Goal: Task Accomplishment & Management: Complete application form

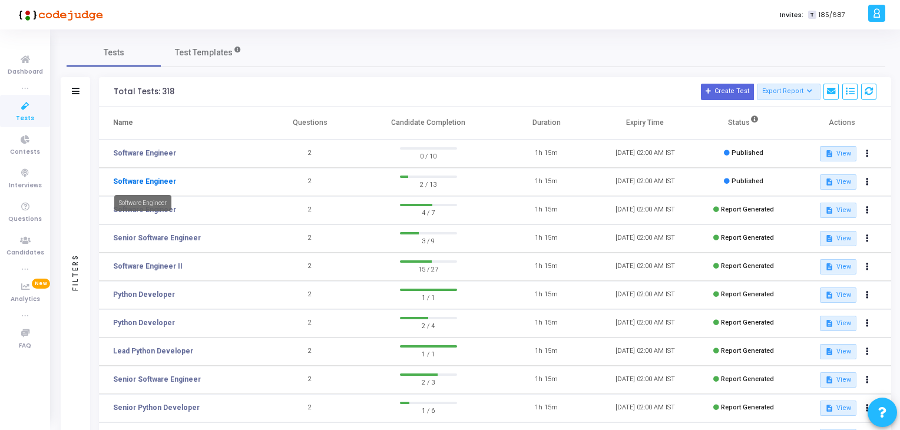
click at [164, 180] on link "Software Engineer" at bounding box center [144, 181] width 63 height 11
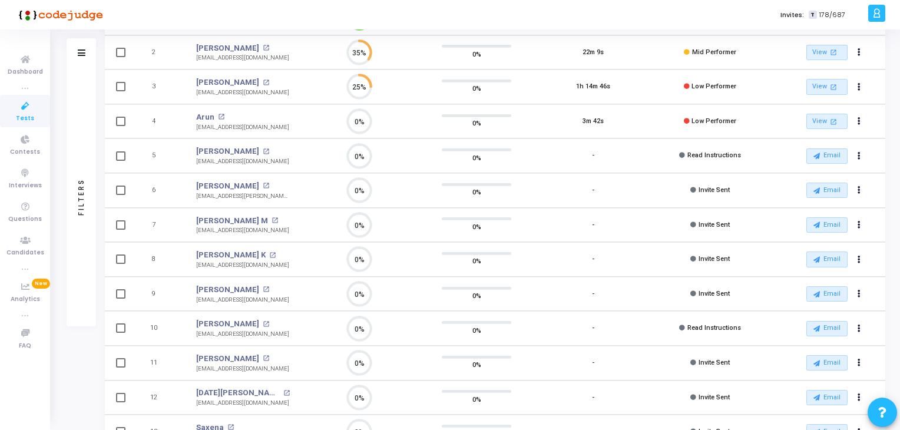
scroll to position [17, 0]
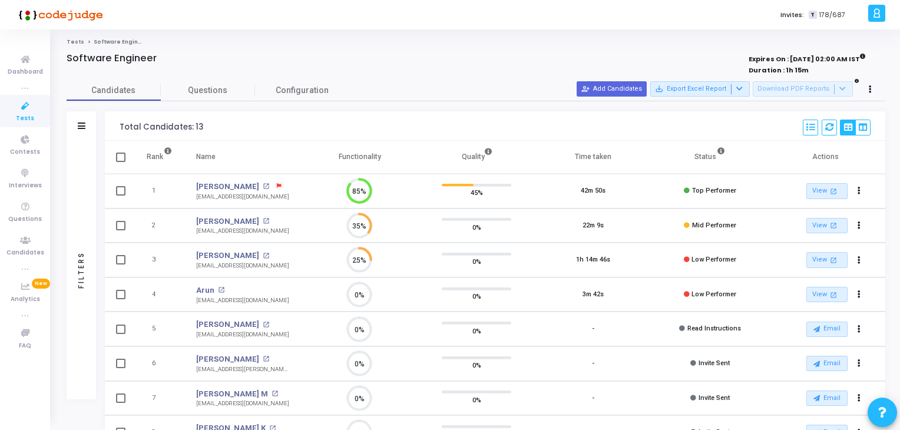
click at [29, 98] on link "Tests" at bounding box center [25, 111] width 50 height 32
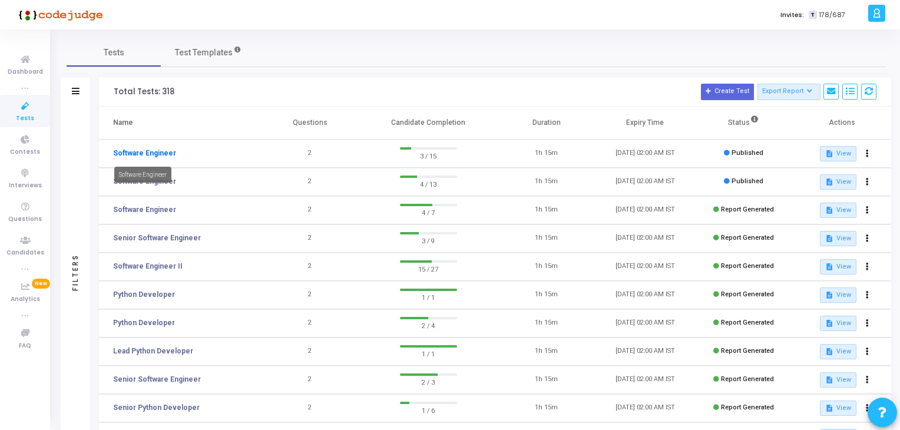
click at [165, 152] on link "Software Engineer" at bounding box center [144, 153] width 63 height 11
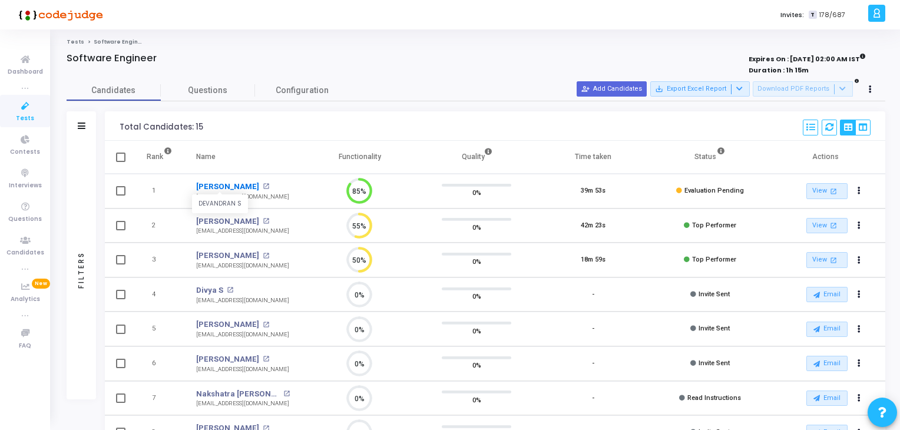
click at [214, 184] on link "Devandran S" at bounding box center [227, 187] width 63 height 12
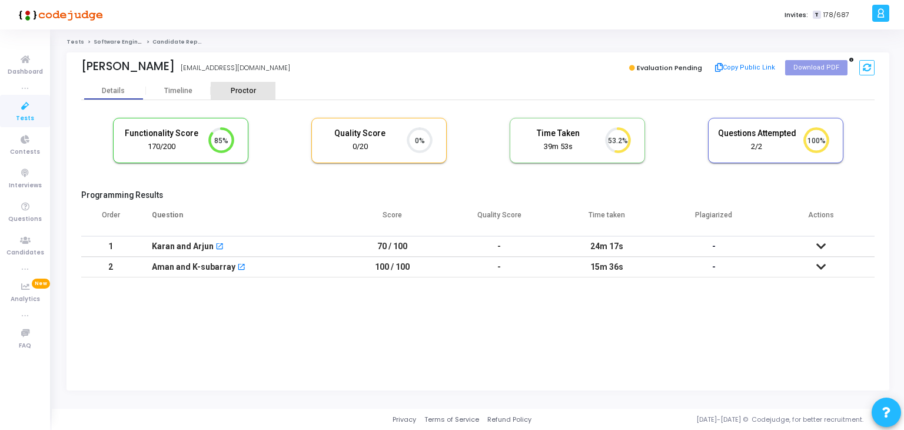
click at [250, 92] on div "Proctor" at bounding box center [243, 91] width 65 height 9
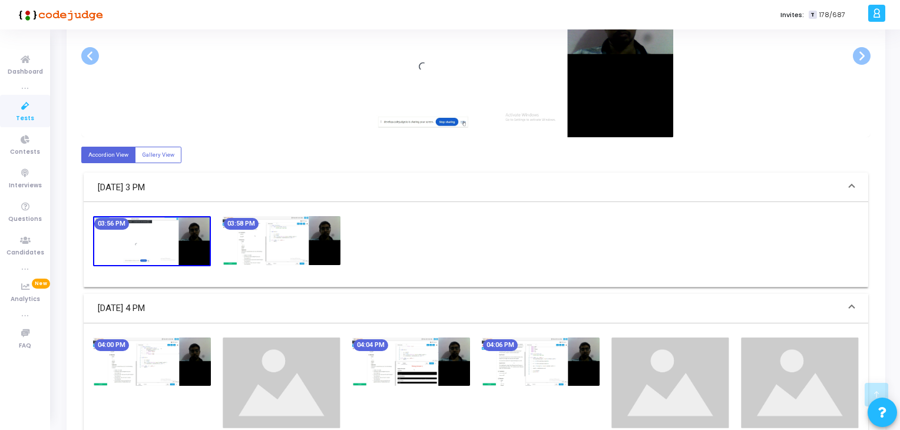
click at [334, 242] on img at bounding box center [282, 240] width 118 height 48
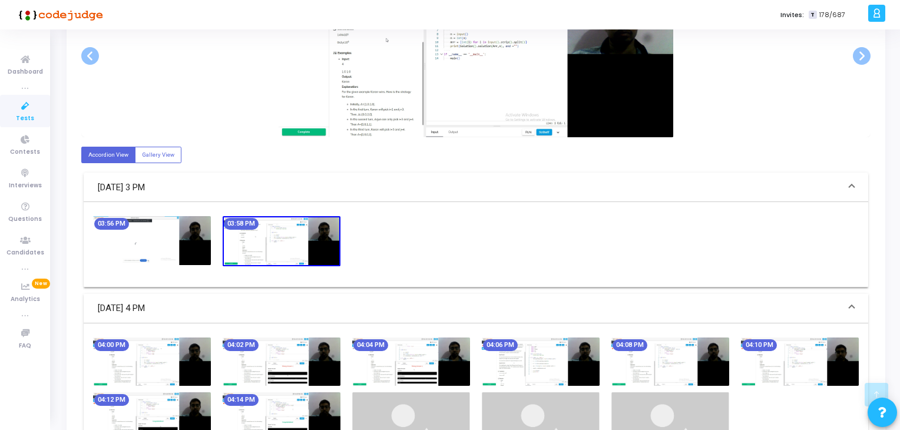
click at [579, 359] on img at bounding box center [541, 361] width 118 height 48
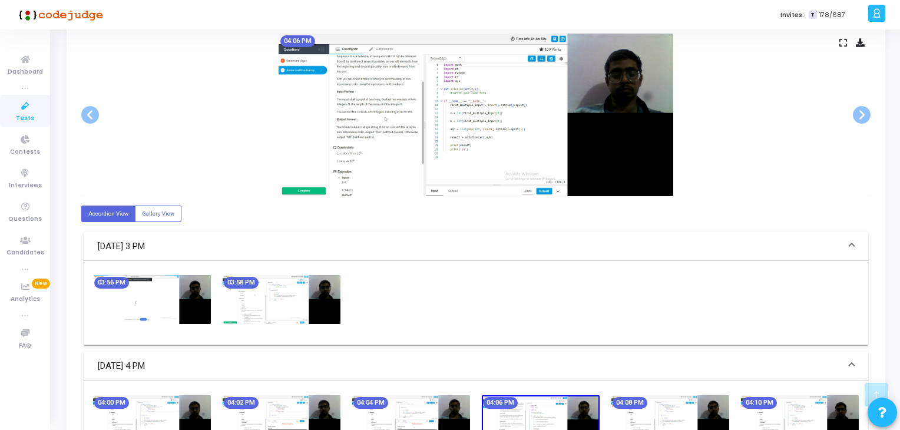
click at [678, 415] on img at bounding box center [670, 419] width 118 height 48
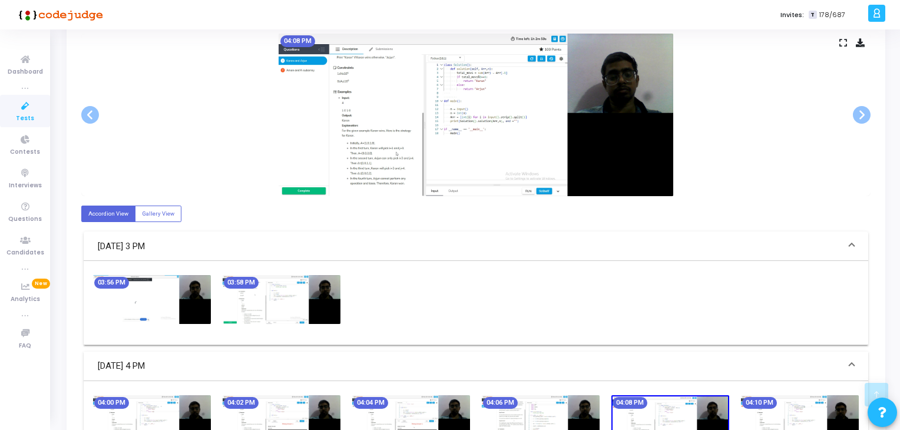
click at [774, 415] on img at bounding box center [800, 419] width 118 height 48
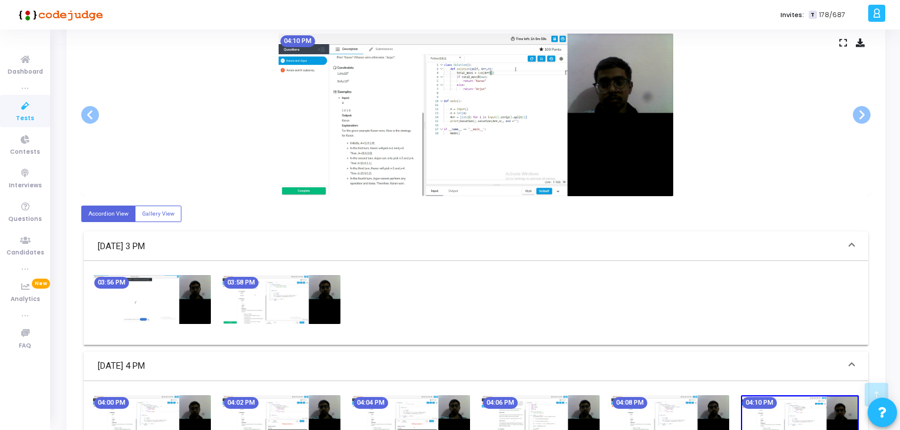
click at [832, 412] on img at bounding box center [800, 420] width 118 height 50
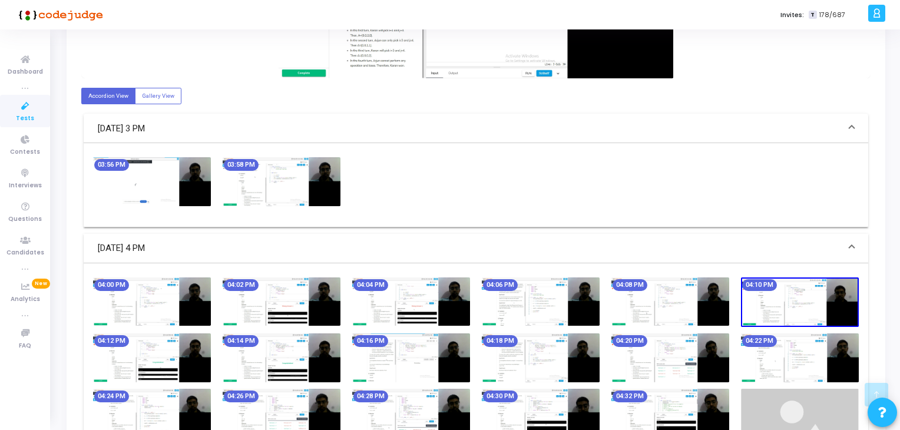
click at [690, 367] on img at bounding box center [670, 357] width 118 height 48
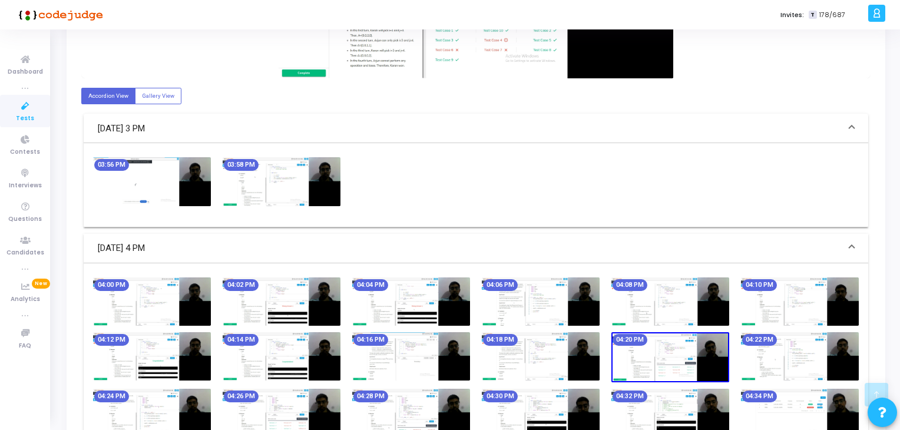
click at [827, 357] on img at bounding box center [800, 356] width 118 height 48
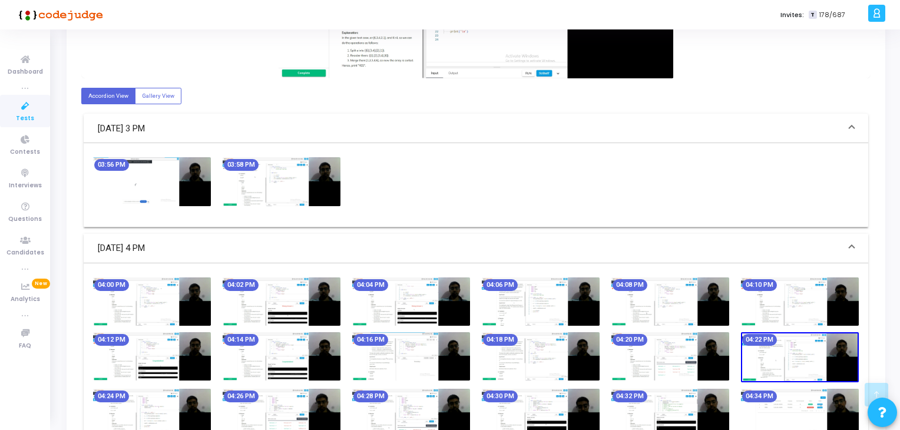
click at [841, 398] on img at bounding box center [800, 413] width 118 height 48
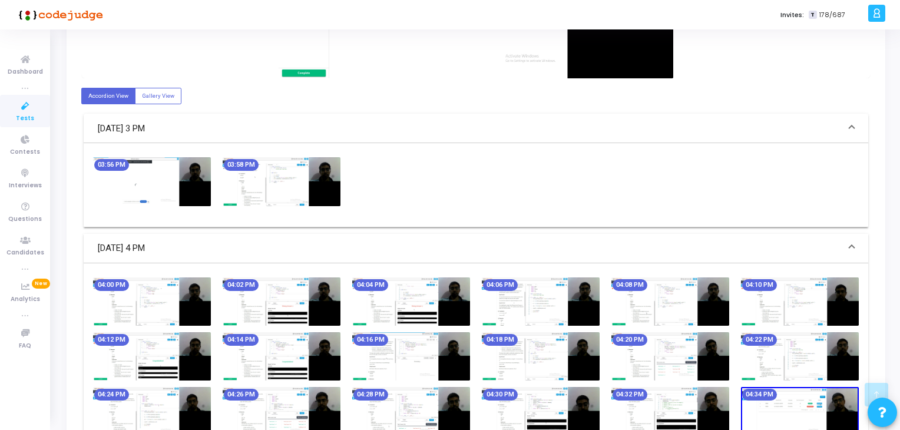
click at [315, 351] on img at bounding box center [282, 356] width 118 height 48
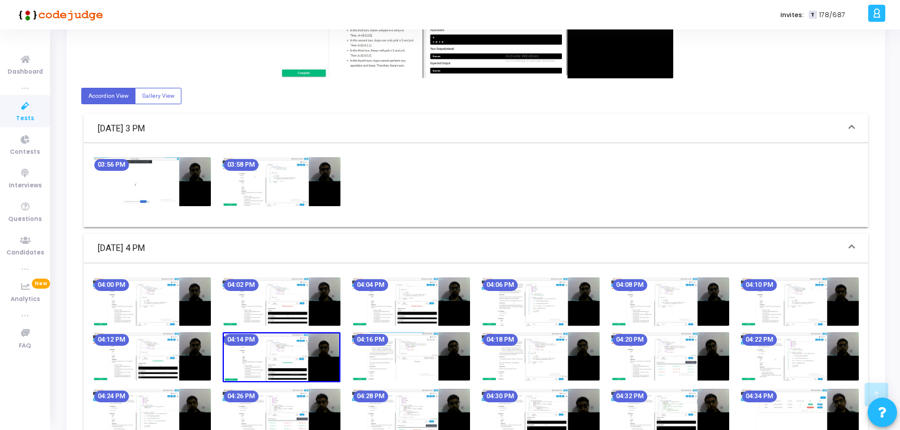
click at [193, 352] on img at bounding box center [152, 356] width 118 height 48
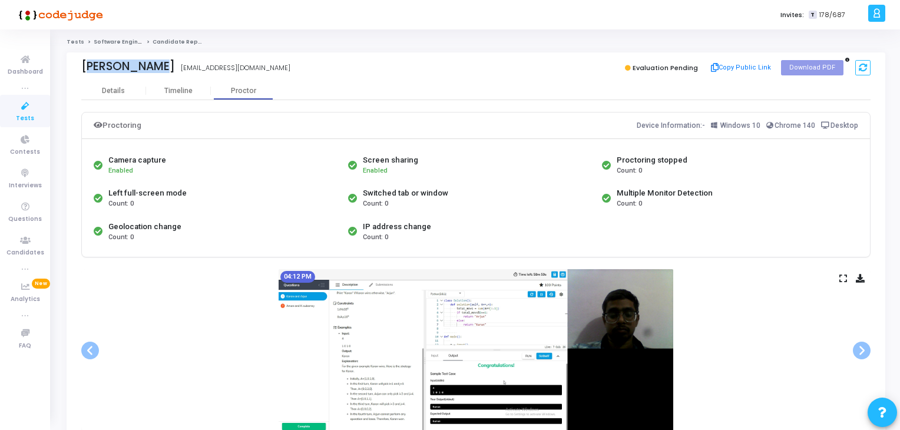
drag, startPoint x: 84, startPoint y: 62, endPoint x: 155, endPoint y: 64, distance: 71.3
click at [155, 64] on div "Devandran S DEVANDRAN S s.devandran11@gmail.com" at bounding box center [275, 67] width 389 height 17
copy div "Devandran S"
click at [25, 110] on icon at bounding box center [25, 106] width 25 height 15
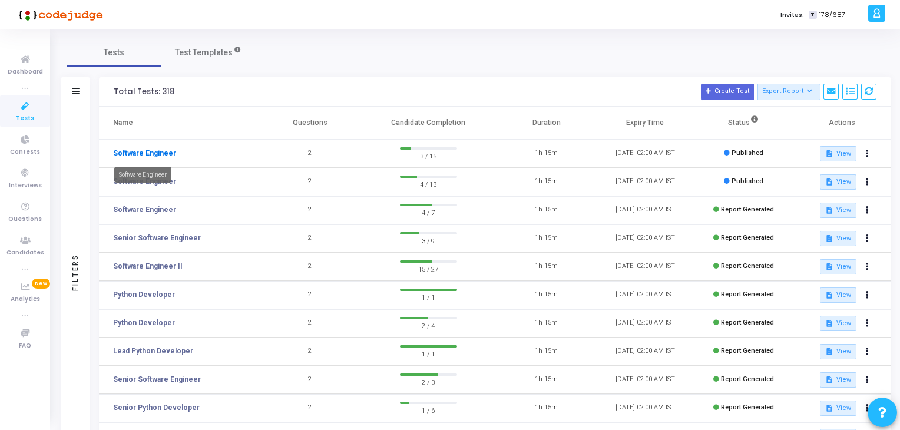
click at [158, 154] on link "Software Engineer" at bounding box center [144, 153] width 63 height 11
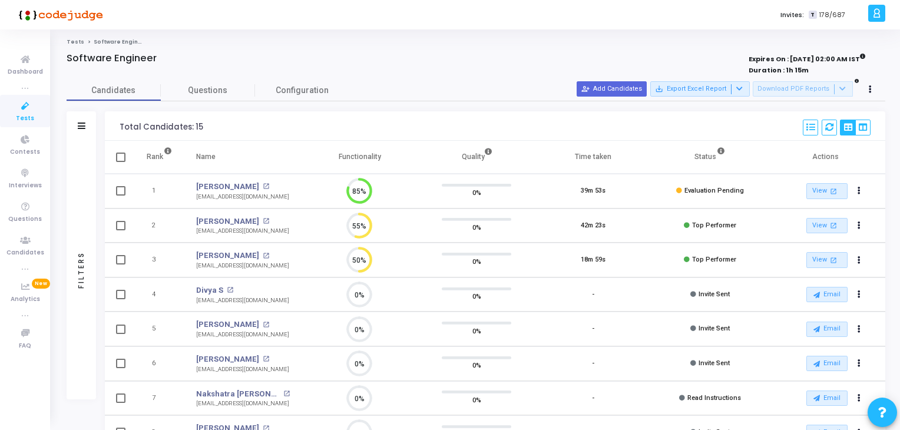
scroll to position [5, 5]
drag, startPoint x: 193, startPoint y: 217, endPoint x: 247, endPoint y: 215, distance: 53.6
click at [247, 215] on td "Shubham Goel SHUBHAM GOEL open_in_new shubhamgoel415@gmail.com" at bounding box center [242, 225] width 117 height 35
copy link "Shubham Goel"
click at [353, 48] on div "Tests Software Engineer Software Engineer Expires On : 02 Oct, 2025 02:00 AM IS…" at bounding box center [476, 381] width 818 height 686
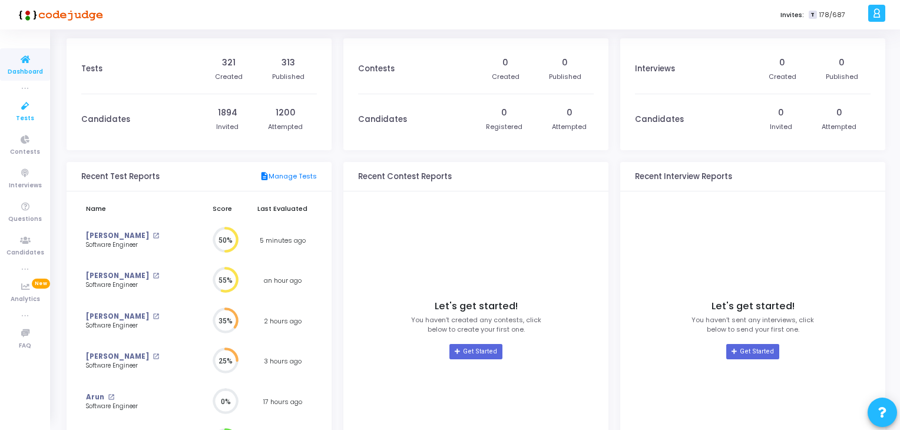
click at [26, 108] on icon at bounding box center [25, 106] width 25 height 15
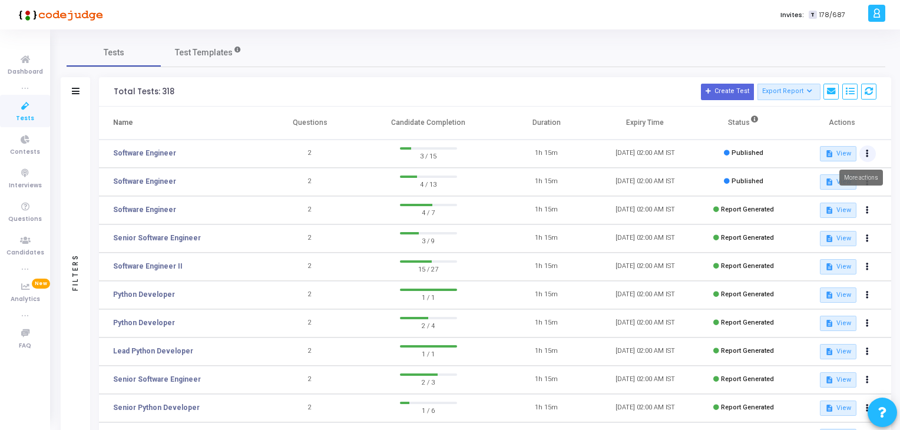
click at [871, 151] on button at bounding box center [867, 153] width 16 height 16
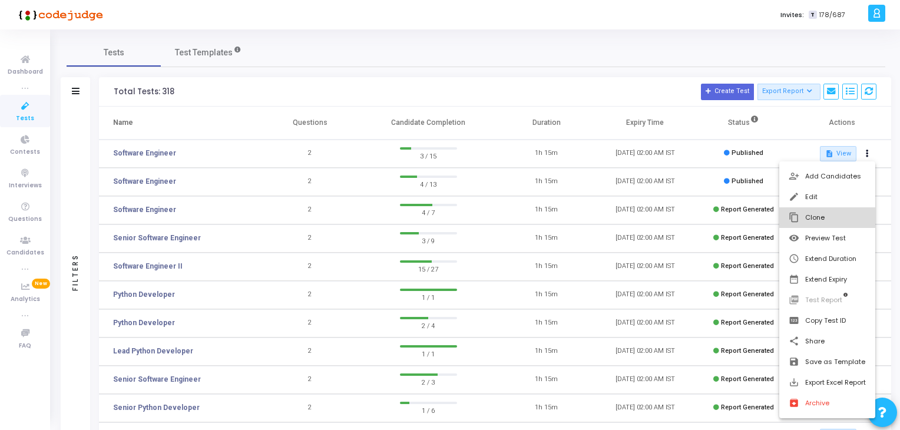
click at [836, 221] on button "content_copy Clone" at bounding box center [827, 217] width 96 height 21
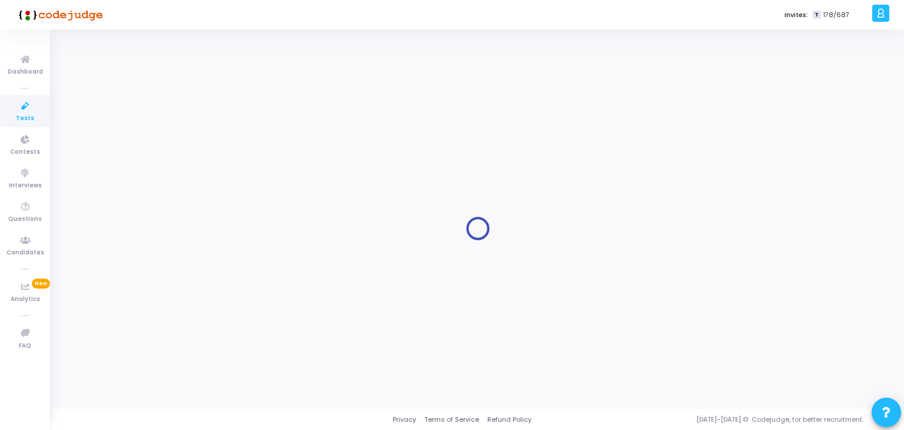
type input "Software Engineer"
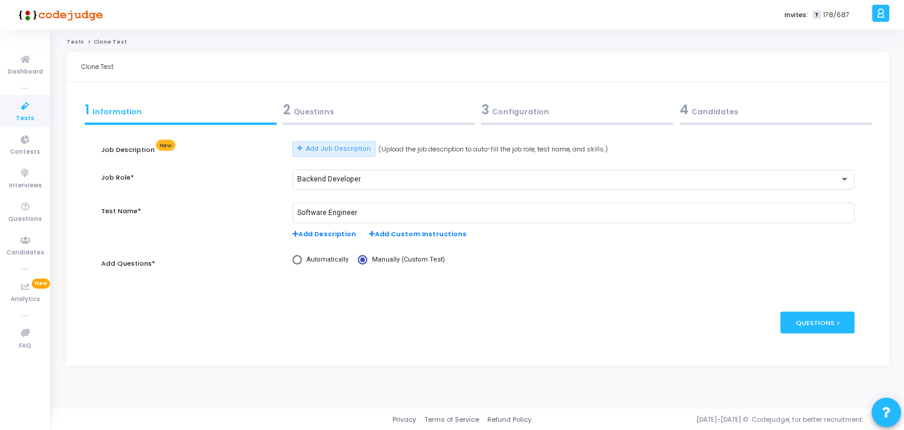
click at [546, 119] on div "3 Configuration" at bounding box center [578, 109] width 192 height 19
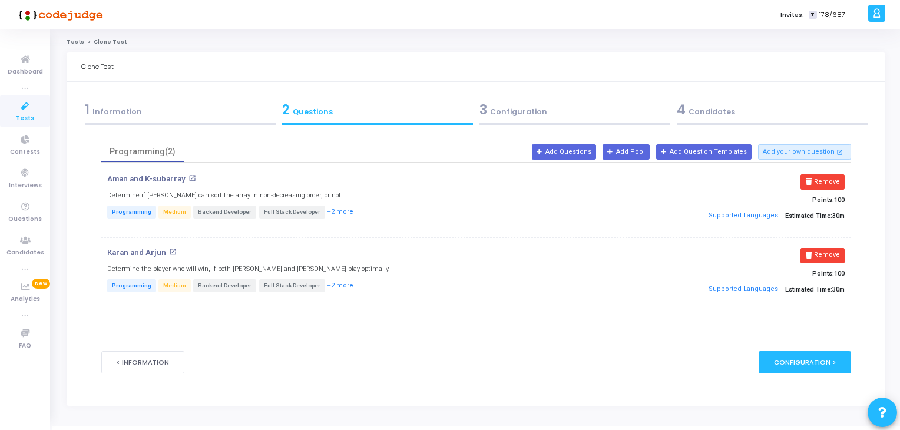
click at [547, 112] on div "3 Configuration" at bounding box center [574, 109] width 191 height 19
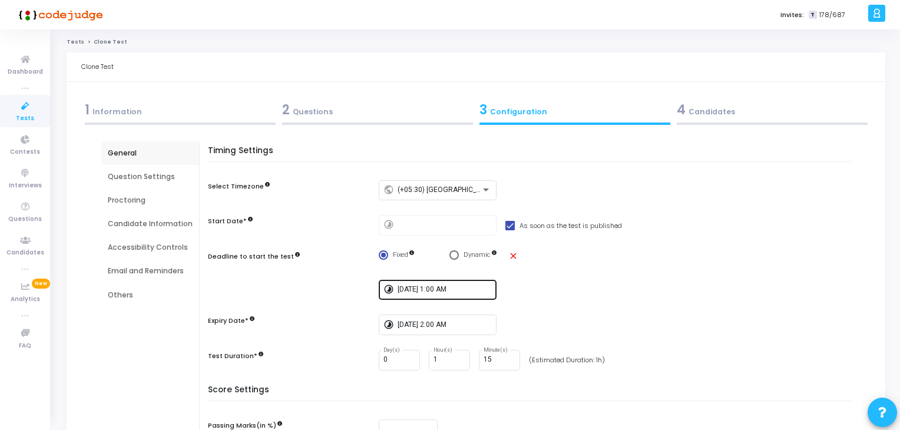
click at [460, 296] on div "[DATE] 1:00 AM" at bounding box center [444, 289] width 94 height 22
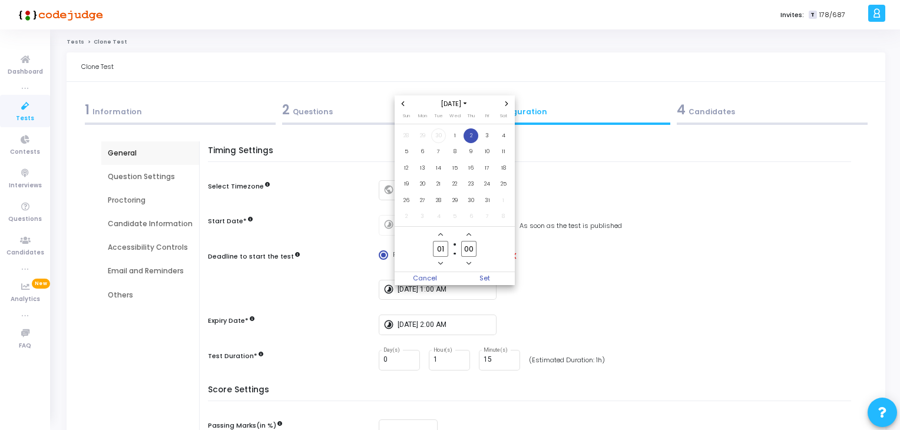
click at [672, 189] on div at bounding box center [450, 215] width 900 height 430
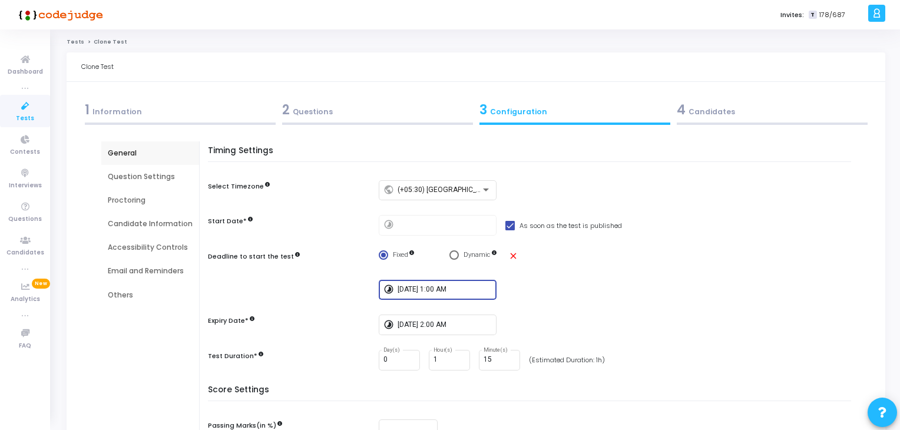
click at [412, 290] on input "10/2/2025, 1:00 AM" at bounding box center [444, 290] width 94 height 8
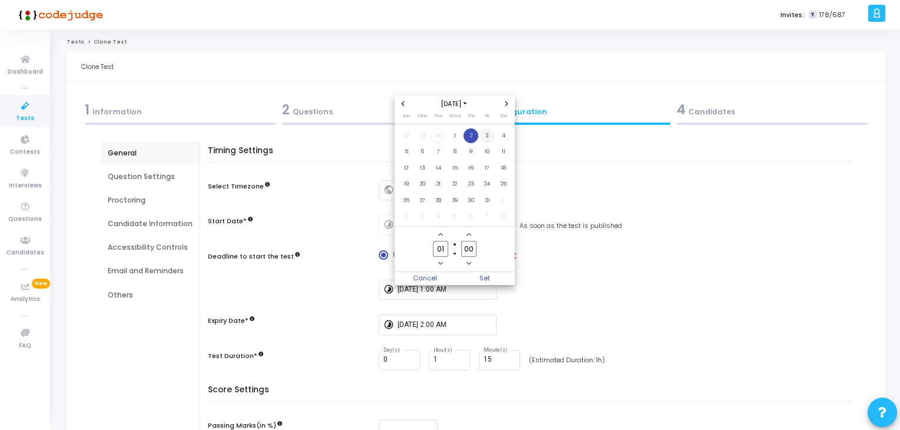
click at [488, 138] on span "3" at bounding box center [487, 135] width 15 height 15
click at [579, 200] on div at bounding box center [450, 215] width 900 height 430
type input "10/3/2025, 1:00 AM"
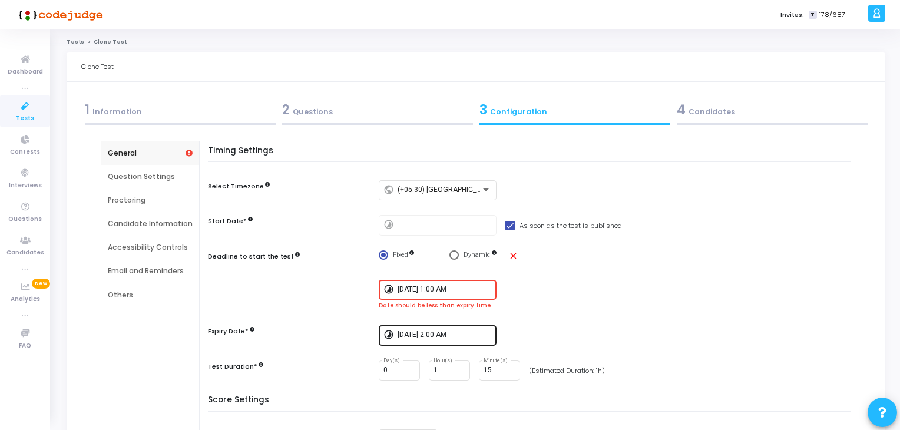
click at [451, 331] on input "10/2/2025, 2:00 AM" at bounding box center [444, 335] width 94 height 8
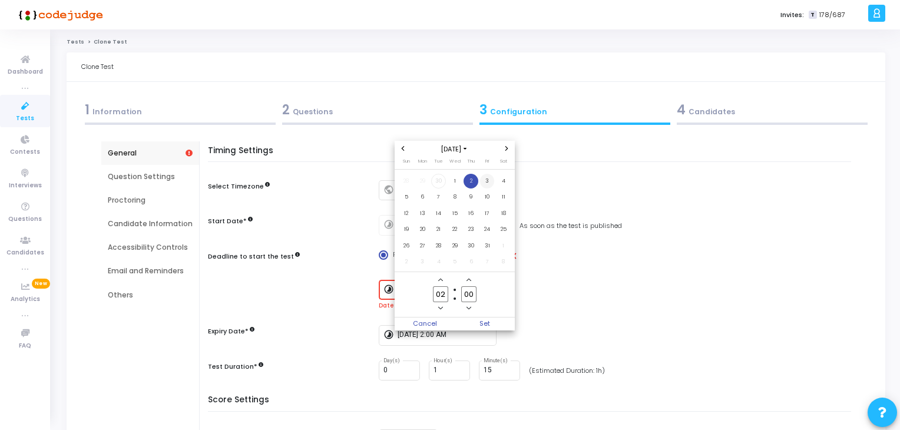
click at [486, 184] on span "3" at bounding box center [487, 181] width 15 height 15
click at [723, 164] on div at bounding box center [450, 215] width 900 height 430
type input "10/3/2025, 2:00 AM"
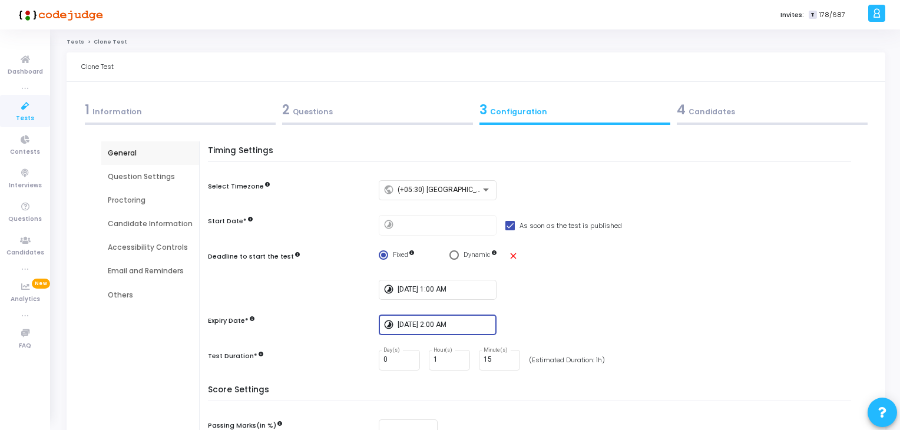
click at [725, 101] on div "4 Candidates" at bounding box center [772, 109] width 191 height 19
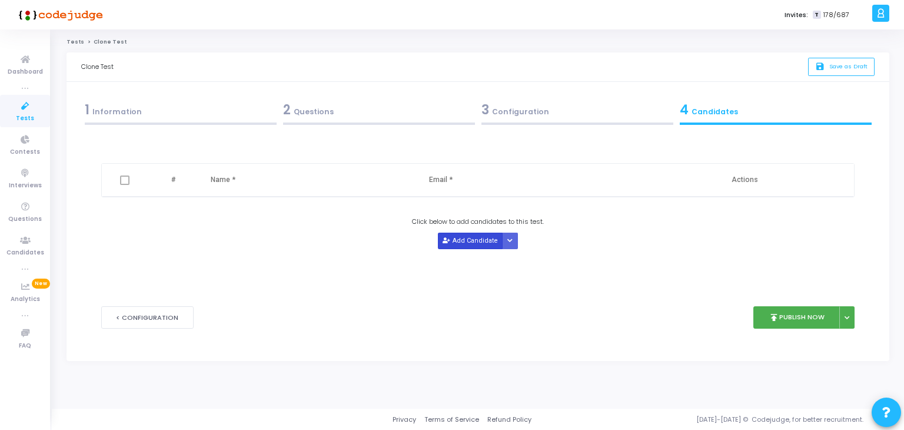
click at [475, 237] on button "Add Candidate" at bounding box center [470, 241] width 65 height 16
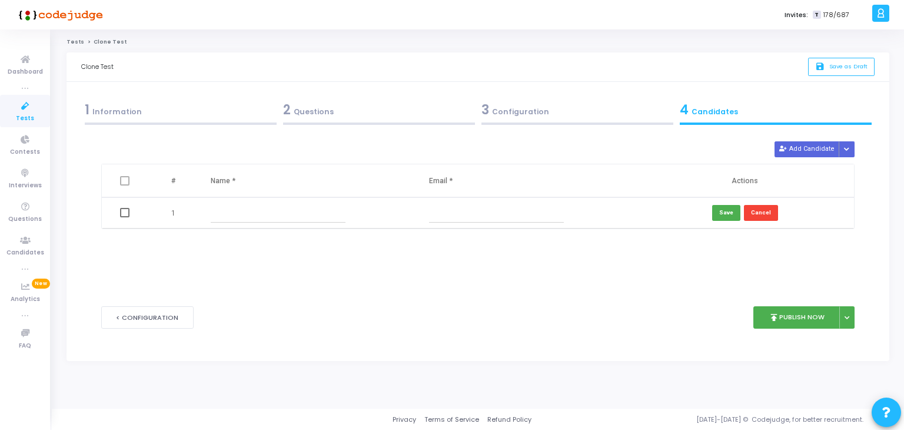
click at [286, 217] on input "text" at bounding box center [278, 212] width 135 height 19
paste input "Harshit Jain"
type input "Harshit Jain"
click at [464, 211] on input "text" at bounding box center [496, 212] width 135 height 19
paste input "harshitjain0701@gmail.com"
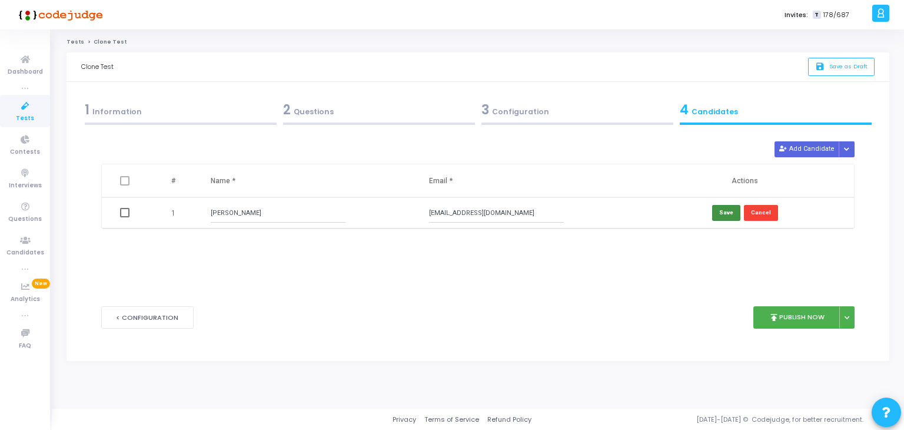
type input "harshitjain0701@gmail.com"
click at [718, 211] on button "Save" at bounding box center [726, 213] width 28 height 16
click at [798, 154] on button "Add Candidate" at bounding box center [807, 149] width 65 height 16
click at [281, 240] on input "text" at bounding box center [278, 243] width 135 height 19
paste input "Zeeshan Ali"
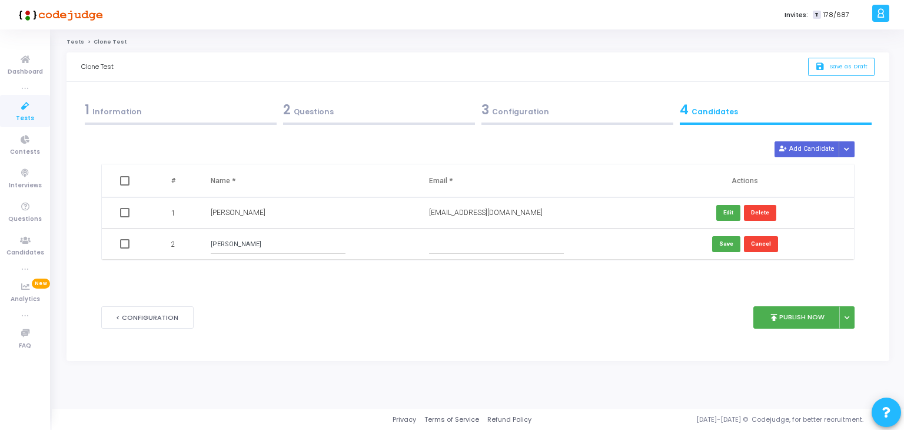
type input "Zeeshan Ali"
drag, startPoint x: 475, startPoint y: 244, endPoint x: 430, endPoint y: 208, distance: 57.3
click at [474, 245] on input "text" at bounding box center [496, 243] width 135 height 19
paste input "zeeshanali0089@gmail.com"
type input "zeeshanali0089@gmail.com"
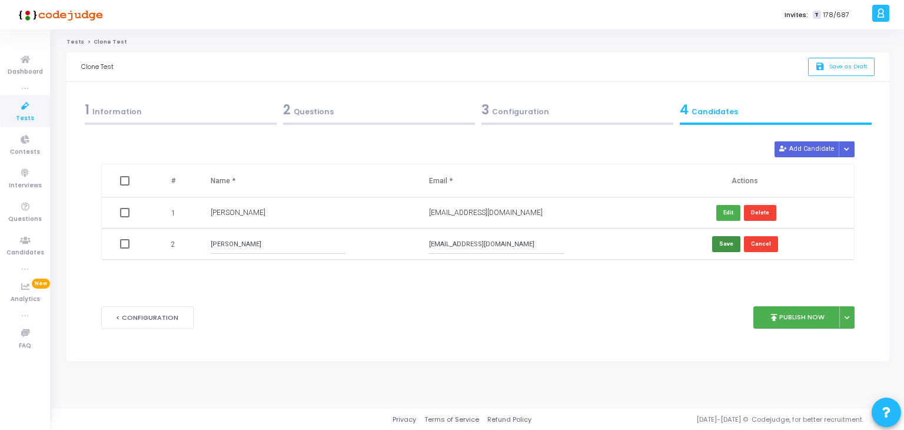
click at [724, 246] on button "Save" at bounding box center [726, 244] width 28 height 16
click at [807, 154] on button "Add Candidate" at bounding box center [807, 149] width 65 height 16
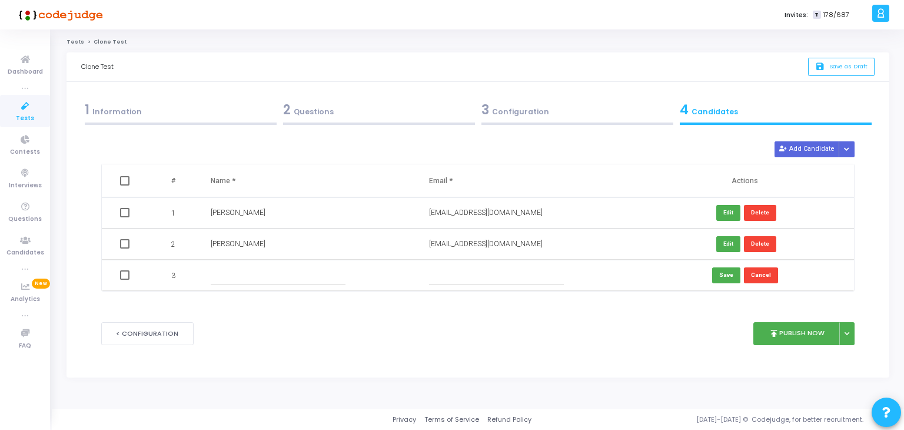
click at [291, 281] on input "text" at bounding box center [278, 275] width 135 height 19
paste input "AKASH CHANDRAKANT WANKHEDE"
type input "AKASH CHANDRAKANT WANKHEDE"
click at [496, 273] on input "text" at bounding box center [496, 275] width 135 height 19
paste input "acwankhede@gmail.com"
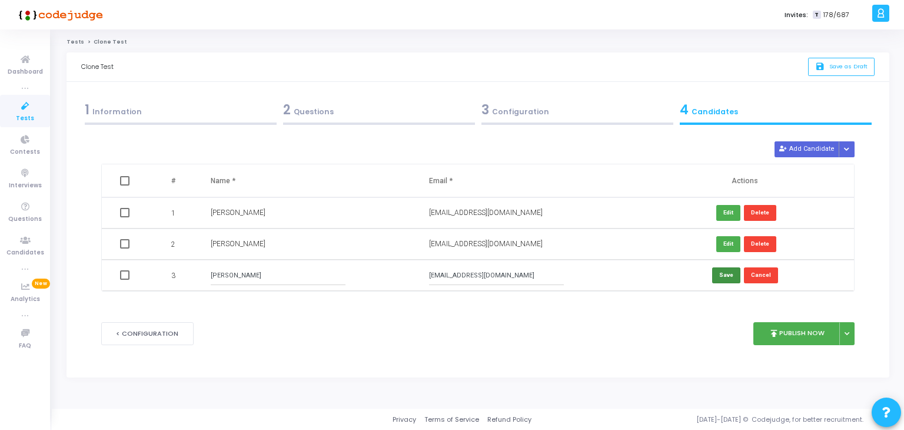
type input "acwankhede@gmail.com"
click at [716, 273] on button "Save" at bounding box center [726, 275] width 28 height 16
click at [827, 148] on button "Add Candidate" at bounding box center [807, 149] width 65 height 16
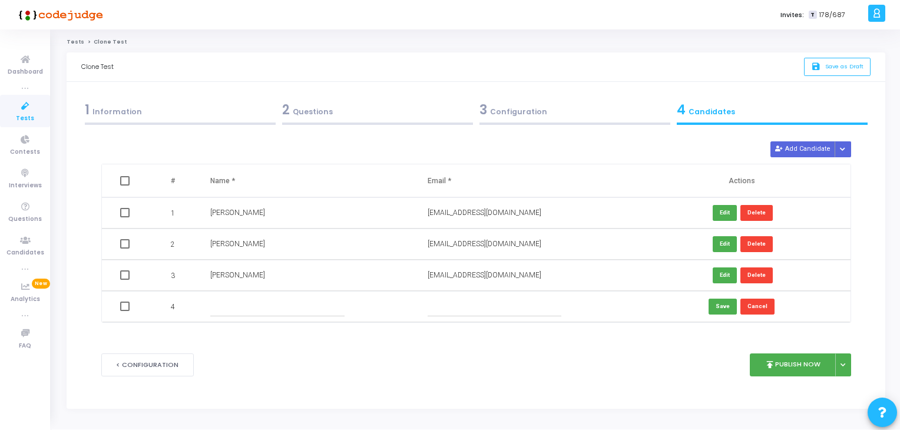
click at [270, 307] on input "text" at bounding box center [277, 306] width 134 height 19
paste input "Sameer Bhati"
type input "Sameer Bhati"
click at [495, 306] on input "text" at bounding box center [494, 306] width 134 height 19
paste input "sameerbhati961@gmail.com"
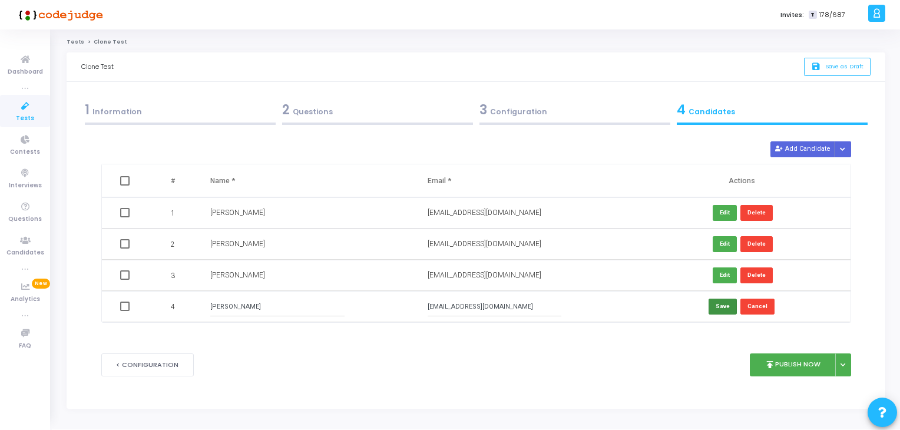
type input "sameerbhati961@gmail.com"
click at [714, 307] on button "Save" at bounding box center [722, 307] width 28 height 16
click at [802, 148] on button "Add Candidate" at bounding box center [802, 149] width 65 height 16
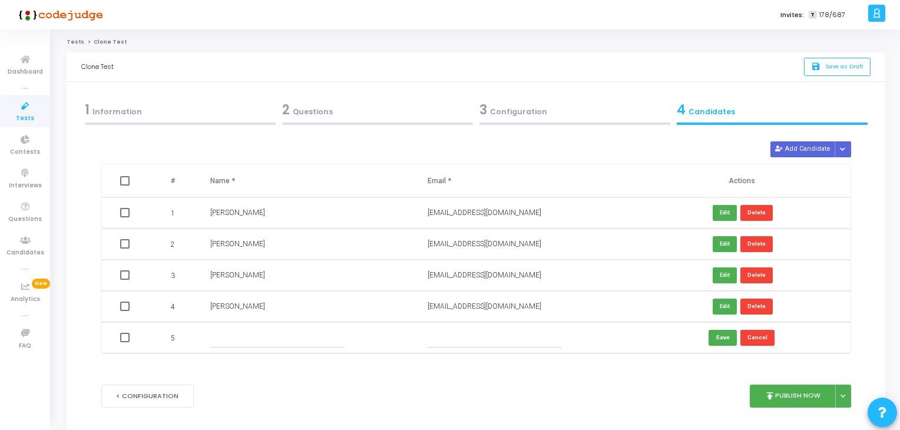
click at [291, 340] on input "text" at bounding box center [277, 337] width 134 height 19
paste input "ABHILASH JAIN"
type input "ABHILASH JAIN"
click at [502, 330] on input "text" at bounding box center [494, 337] width 134 height 19
paste input "abhilashjain755@gmail.com"
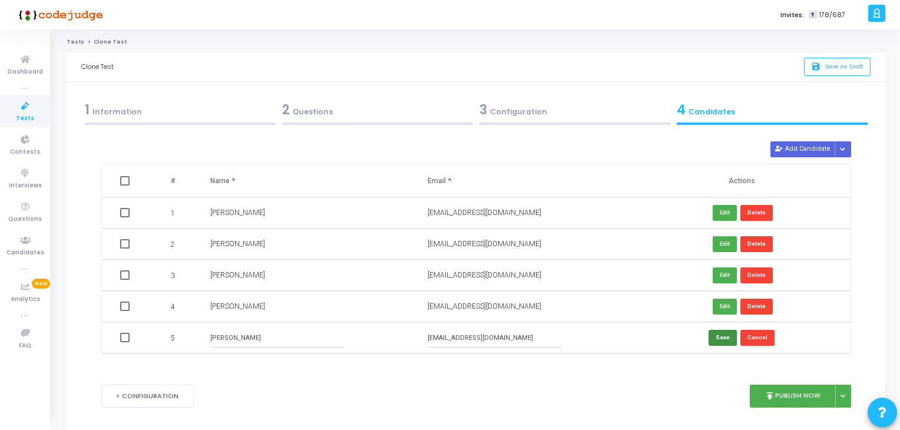
type input "abhilashjain755@gmail.com"
click at [729, 336] on button "Save" at bounding box center [722, 338] width 28 height 16
click at [821, 147] on button "Add Candidate" at bounding box center [802, 149] width 65 height 16
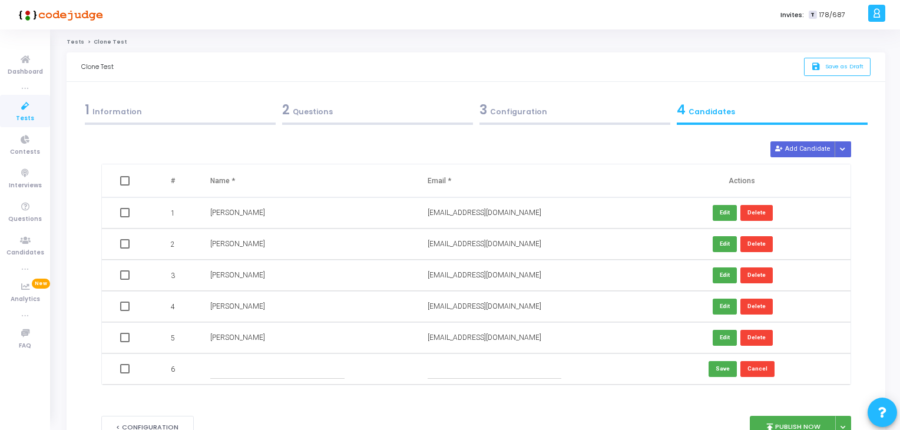
click at [273, 368] on input "text" at bounding box center [277, 368] width 134 height 19
paste input "Pradeep Ganesan"
type input "Pradeep Ganesan"
click at [502, 366] on input "text" at bounding box center [494, 368] width 134 height 19
paste input "pradeepct.2020@gmail.com"
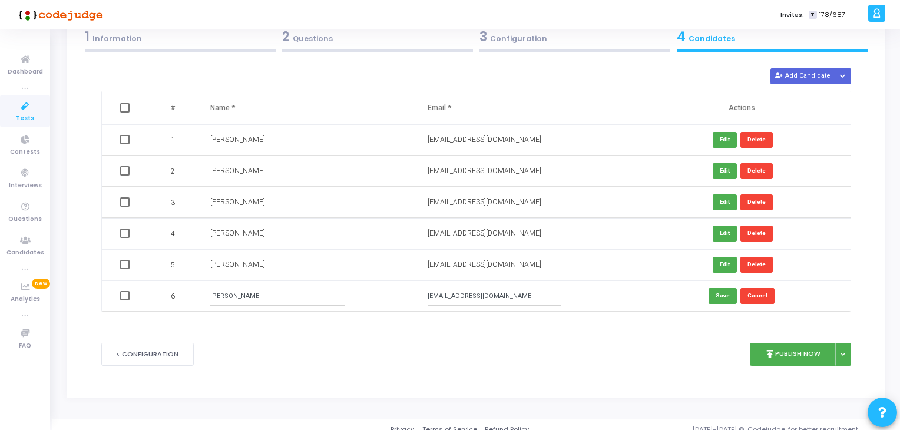
scroll to position [82, 0]
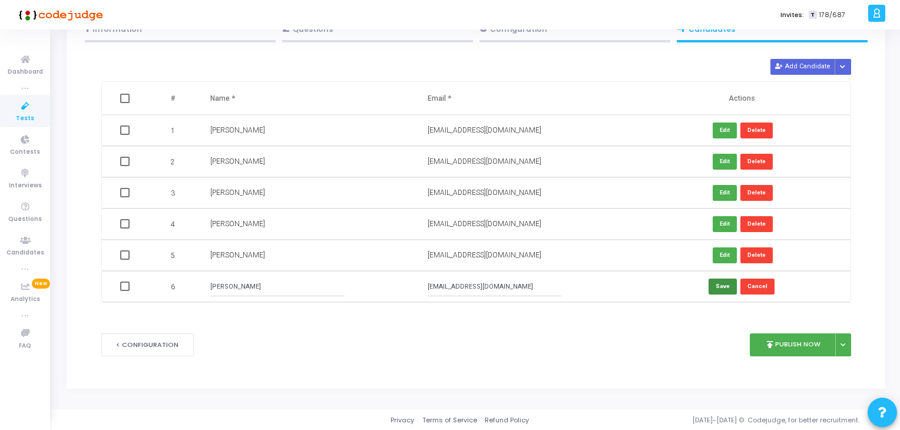
type input "pradeepct.2020@gmail.com"
drag, startPoint x: 714, startPoint y: 289, endPoint x: 641, endPoint y: 334, distance: 86.4
click at [714, 289] on button "Save" at bounding box center [722, 287] width 28 height 16
click at [803, 68] on button "Add Candidate" at bounding box center [802, 67] width 65 height 16
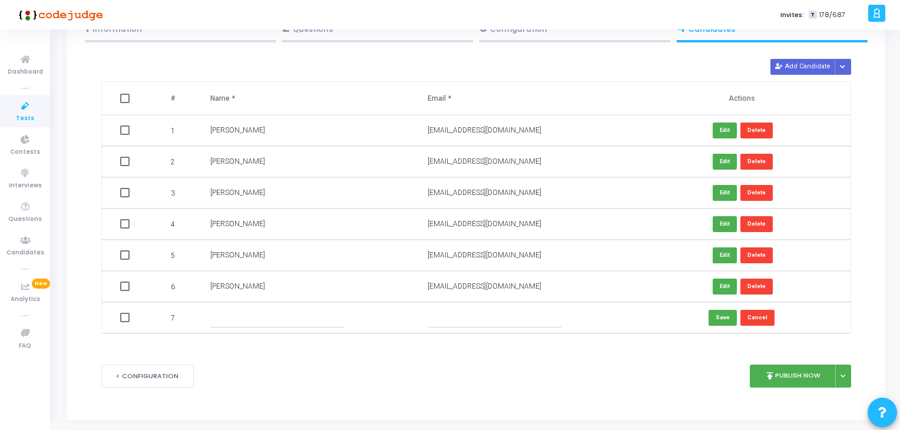
click at [255, 326] on input "text" at bounding box center [277, 317] width 134 height 19
paste input "Pramod Gadekar"
type input "Pramod Gadekar"
click at [415, 319] on td "Pramod Gadekar" at bounding box center [306, 317] width 217 height 31
click at [451, 321] on input "text" at bounding box center [494, 317] width 134 height 19
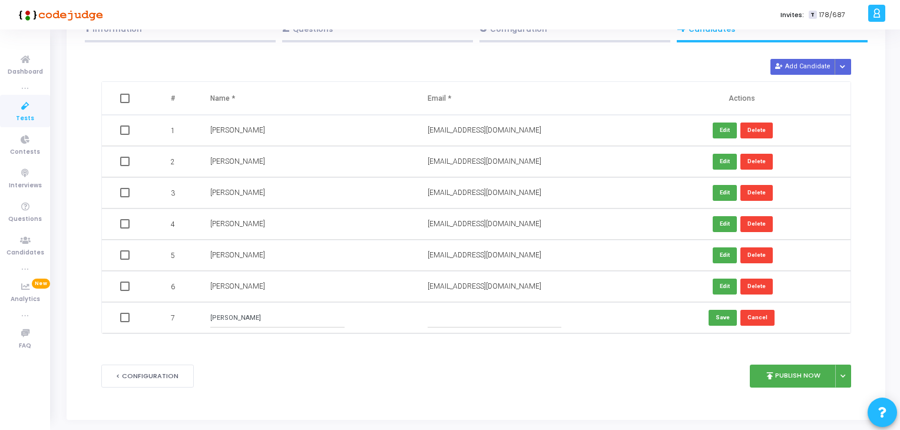
paste input "pramodgadekar7@gmail.com"
type input "pramodgadekar7@gmail.com"
drag, startPoint x: 718, startPoint y: 318, endPoint x: 453, endPoint y: 357, distance: 268.5
click at [718, 318] on button "Save" at bounding box center [722, 318] width 28 height 16
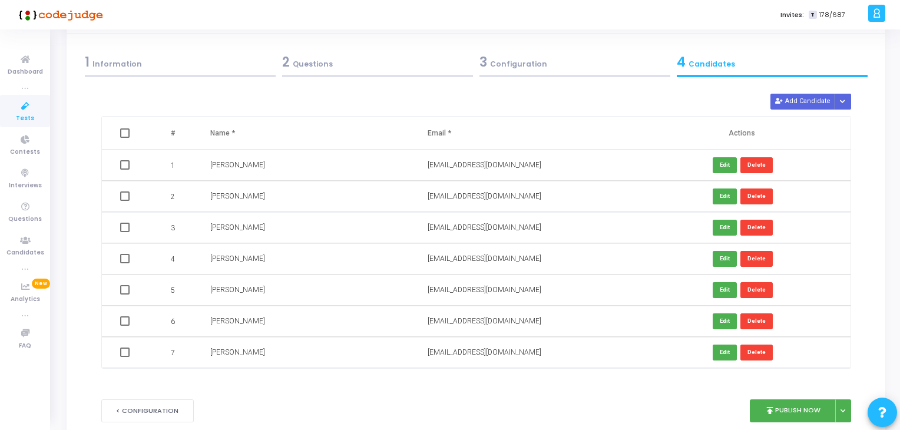
scroll to position [0, 0]
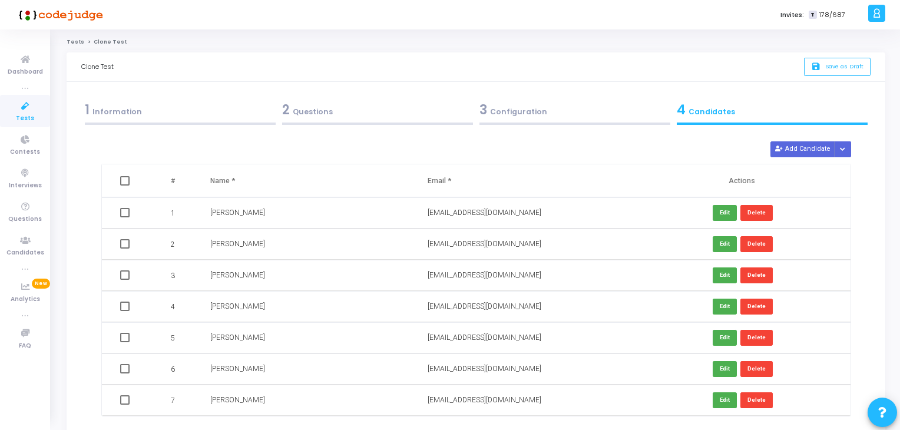
click at [582, 115] on div "3 Configuration" at bounding box center [574, 109] width 191 height 19
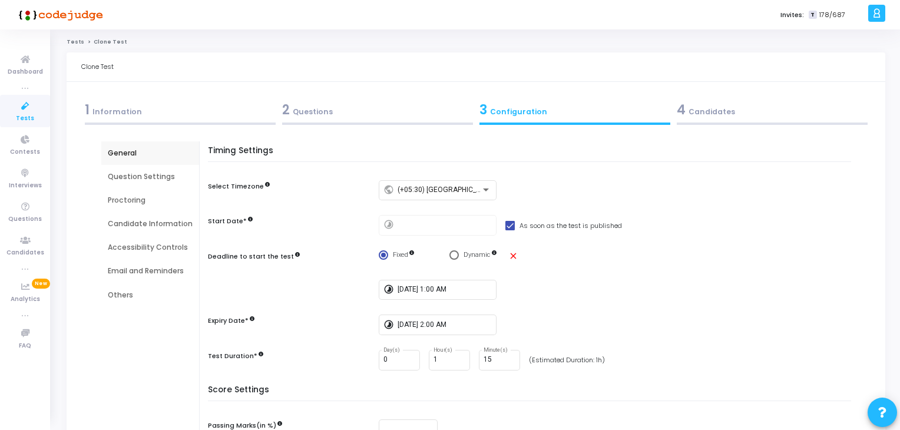
click at [314, 112] on div "2 Questions" at bounding box center [377, 109] width 191 height 19
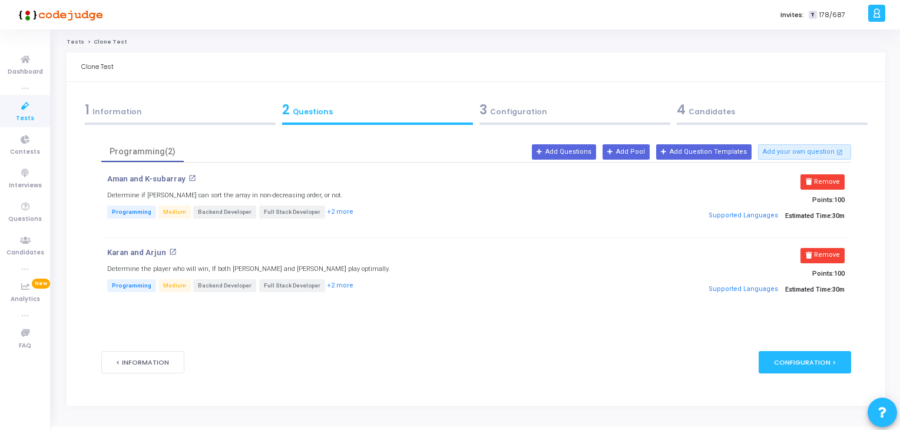
click at [159, 114] on div "1 Information" at bounding box center [180, 109] width 191 height 19
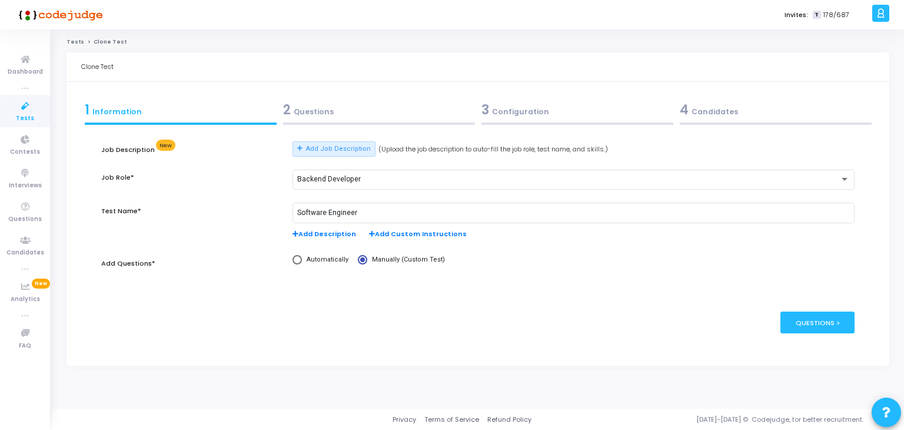
click at [452, 117] on div "2 Questions" at bounding box center [379, 109] width 192 height 19
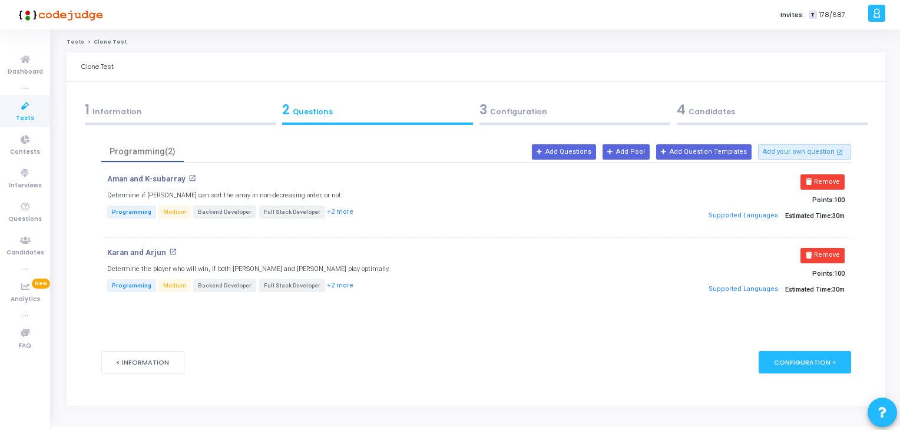
click at [586, 112] on div "3 Configuration" at bounding box center [574, 109] width 191 height 19
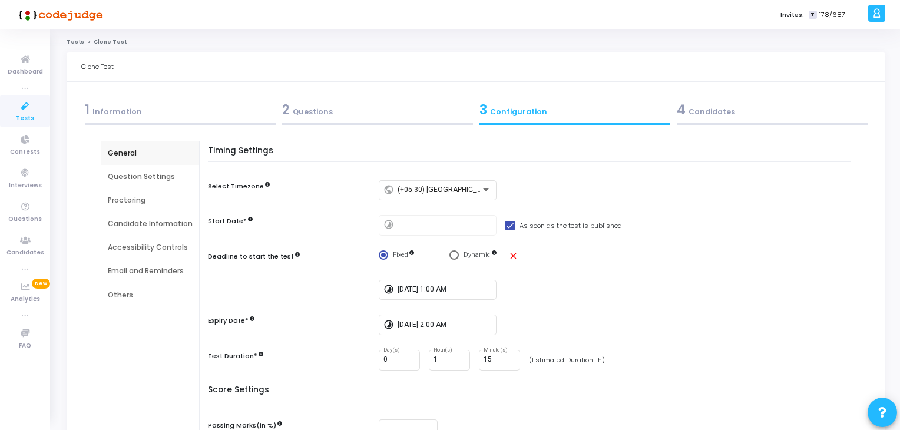
click at [728, 105] on div "4 Candidates" at bounding box center [772, 109] width 191 height 19
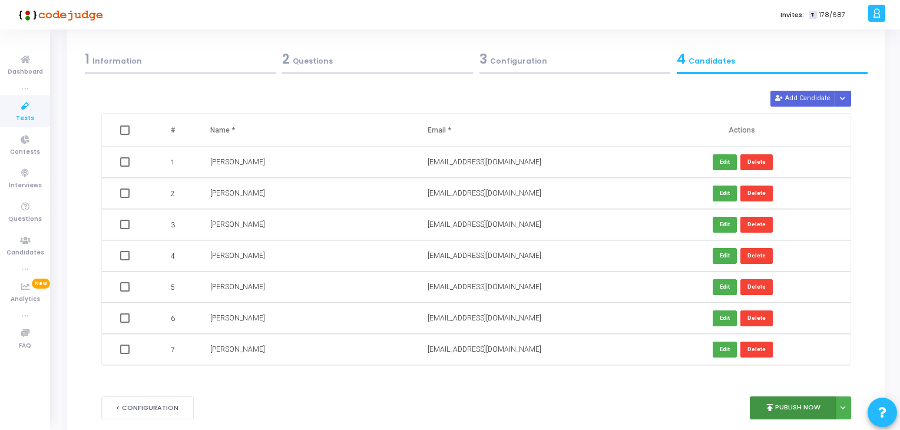
scroll to position [114, 0]
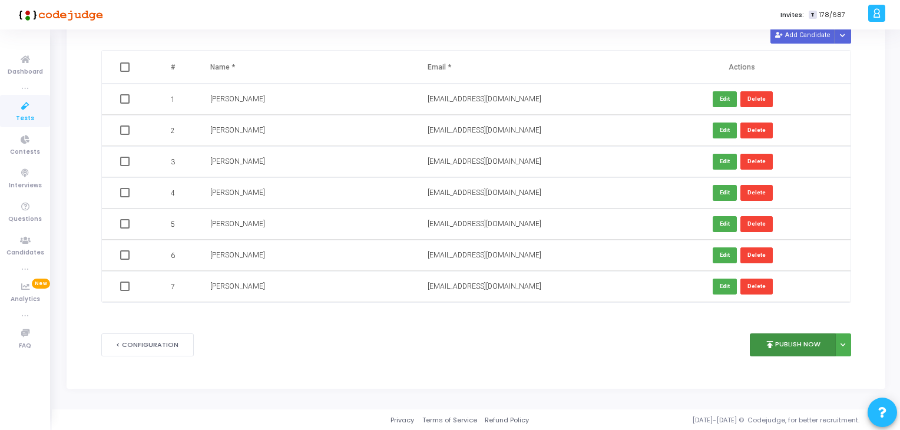
click at [789, 347] on button "publish Publish Now" at bounding box center [793, 344] width 87 height 23
click at [787, 343] on button "publish Publish Now" at bounding box center [793, 344] width 87 height 23
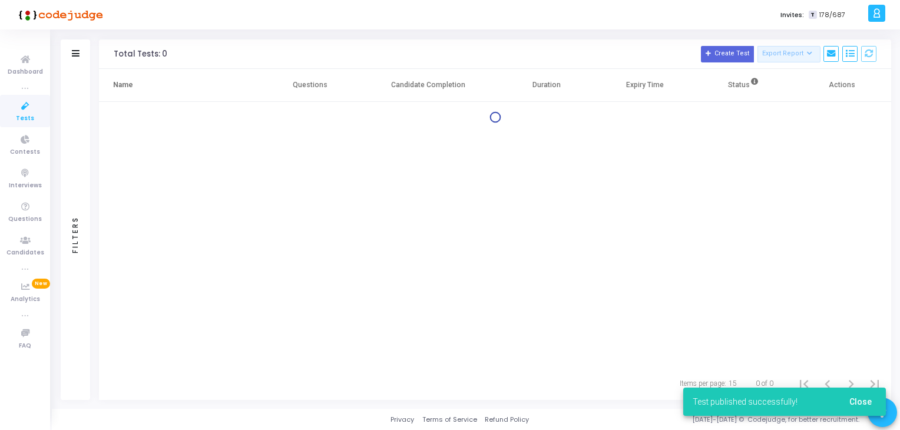
scroll to position [38, 0]
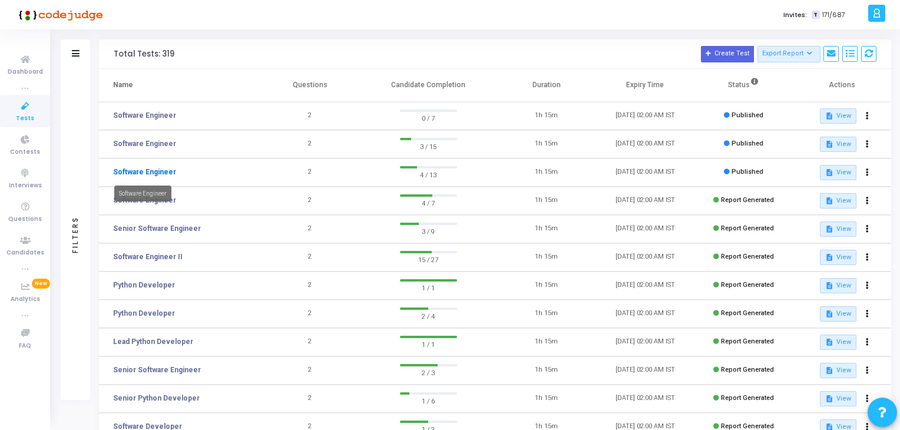
click at [141, 170] on link "Software Engineer" at bounding box center [144, 172] width 63 height 11
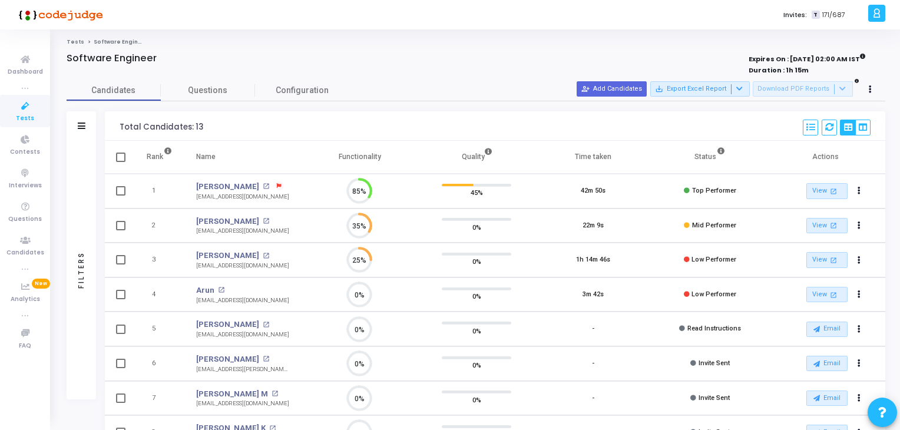
scroll to position [24, 30]
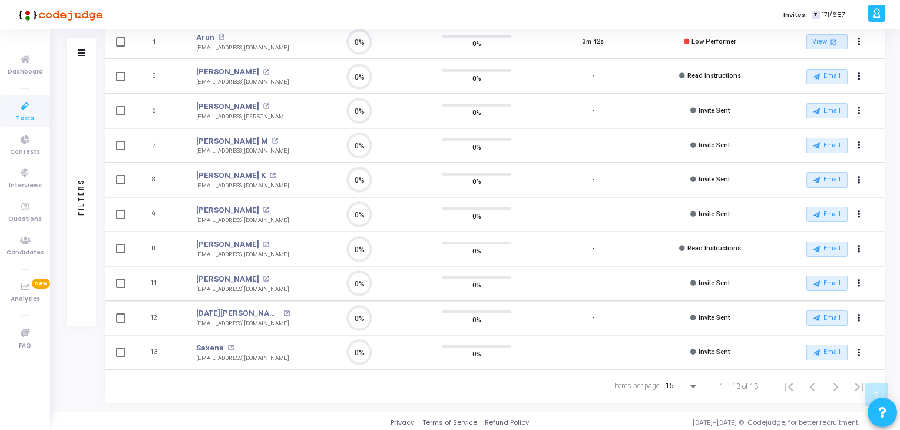
click at [19, 104] on icon at bounding box center [25, 106] width 25 height 15
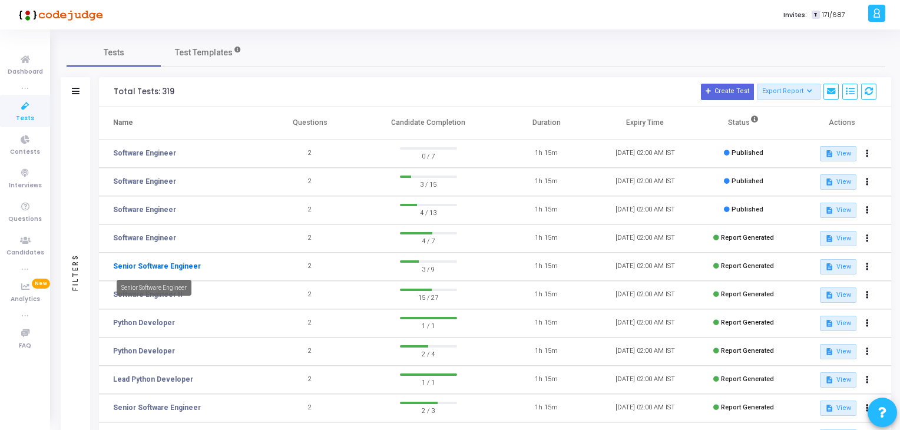
click at [145, 261] on link "Senior Software Engineer" at bounding box center [157, 266] width 88 height 11
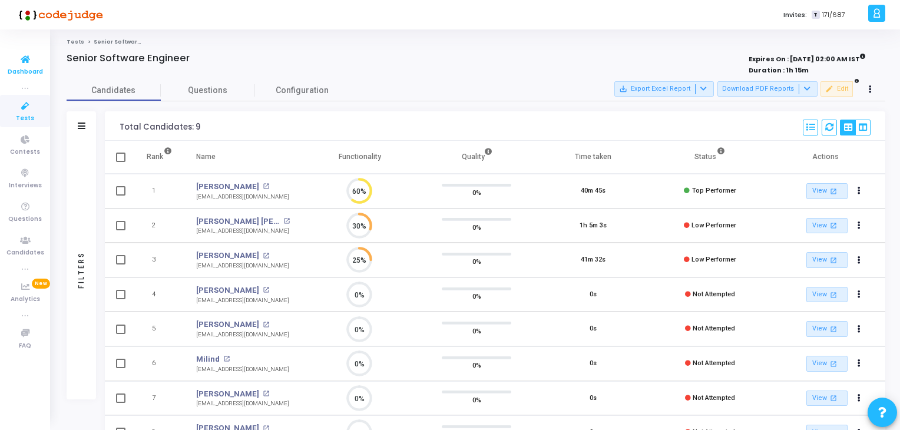
click at [30, 62] on icon at bounding box center [25, 59] width 25 height 15
